Goal: Task Accomplishment & Management: Use online tool/utility

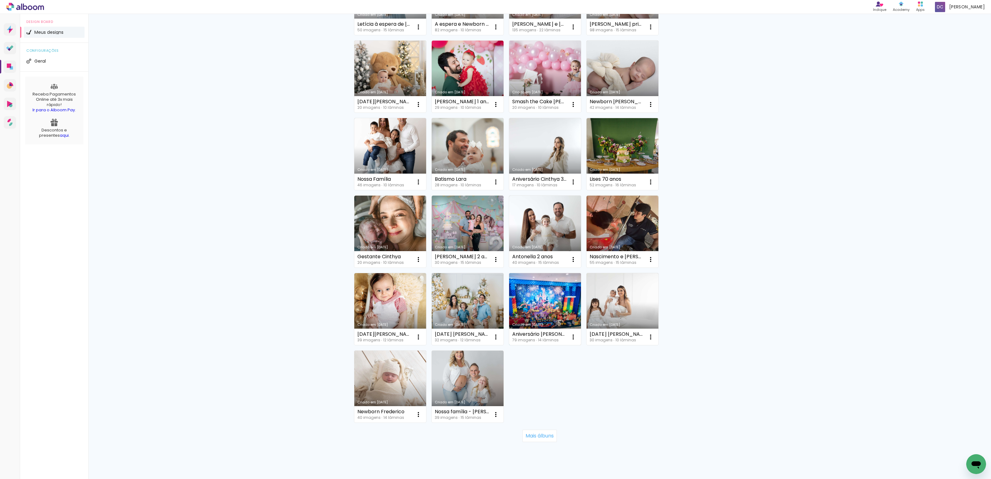
scroll to position [208, 0]
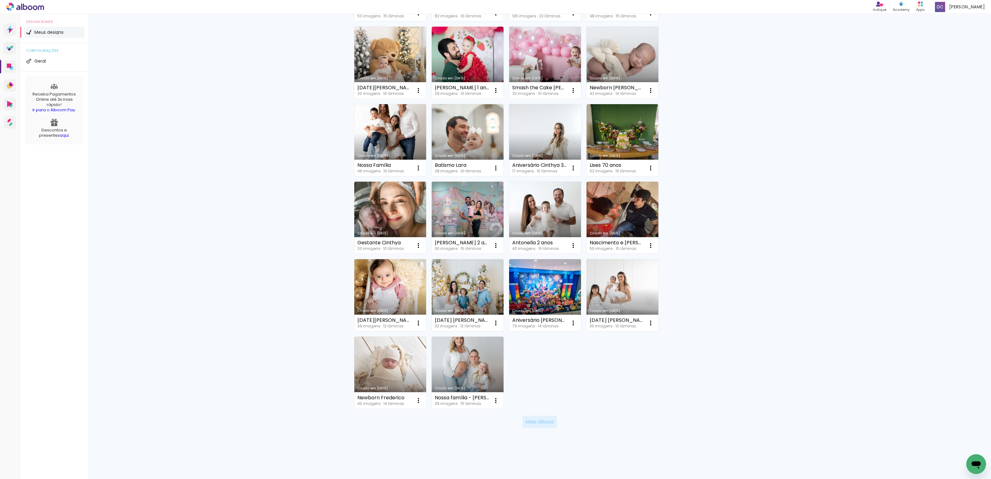
click at [0, 0] on slot "Mais álbuns" at bounding box center [0, 0] width 0 height 0
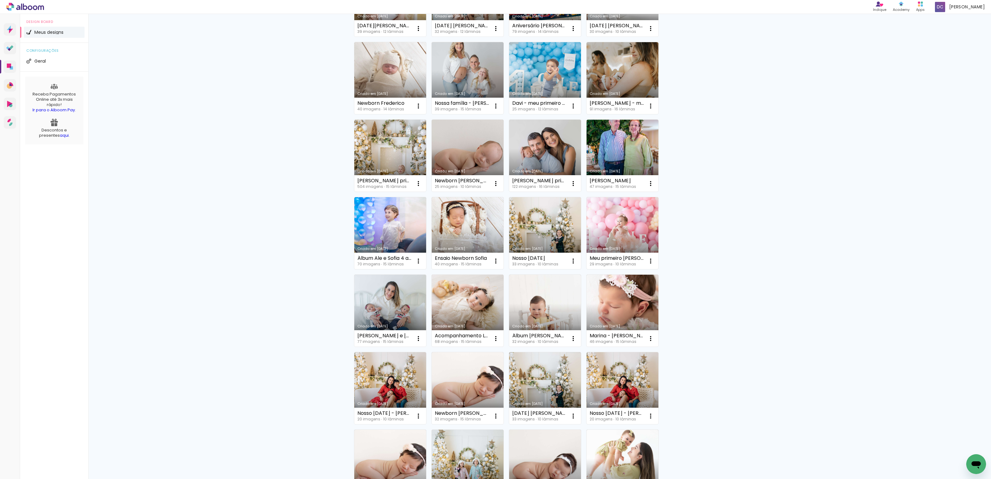
scroll to position [501, 0]
click at [613, 82] on link "Criado em [DATE]" at bounding box center [623, 79] width 72 height 72
